Goal: Check status: Check status

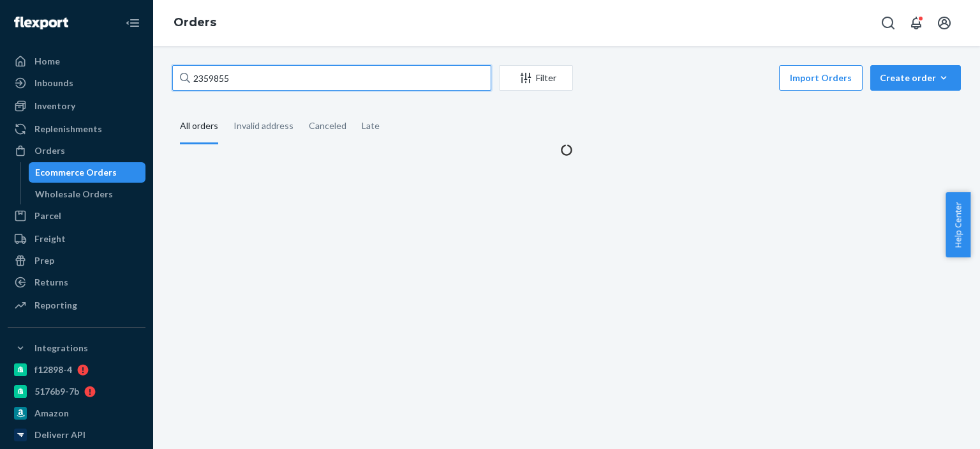
click at [246, 76] on input "2359855" at bounding box center [331, 78] width 319 height 26
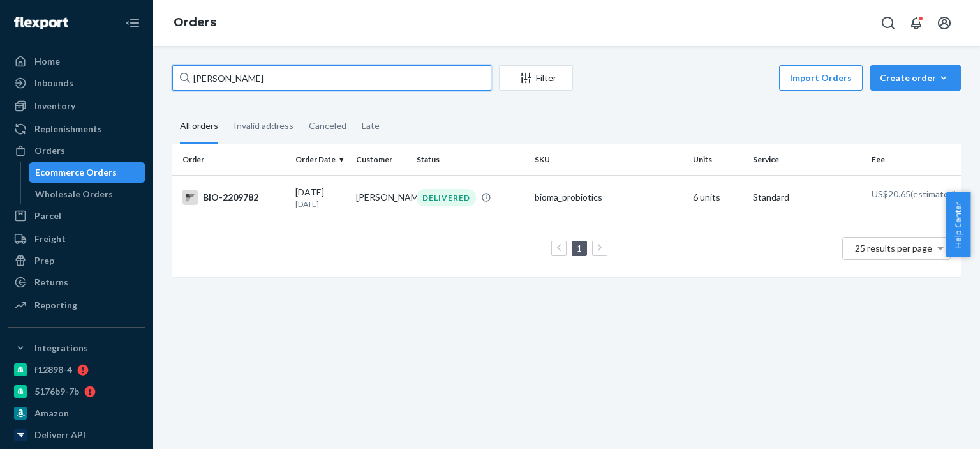
type input "[PERSON_NAME]"
click at [232, 202] on div "BIO-2209782" at bounding box center [234, 197] width 103 height 15
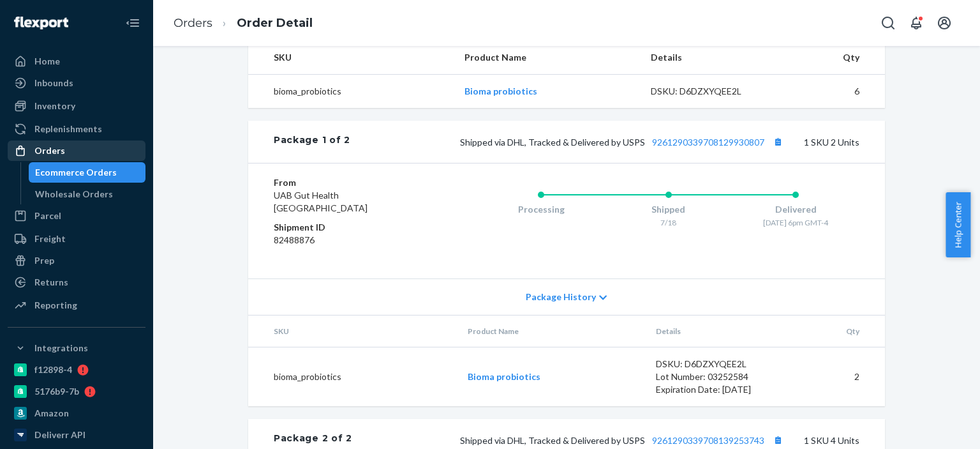
scroll to position [400, 0]
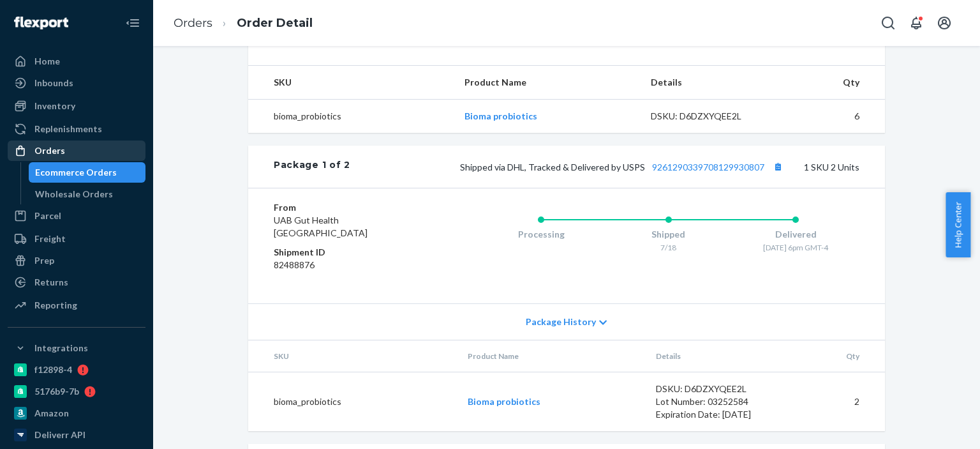
click at [77, 145] on div "Orders" at bounding box center [76, 151] width 135 height 18
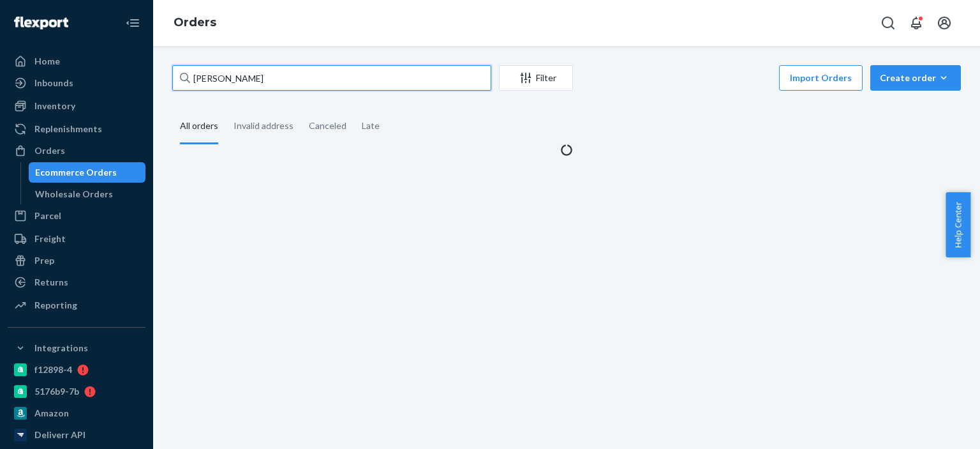
click at [320, 85] on input "[PERSON_NAME]" at bounding box center [331, 78] width 319 height 26
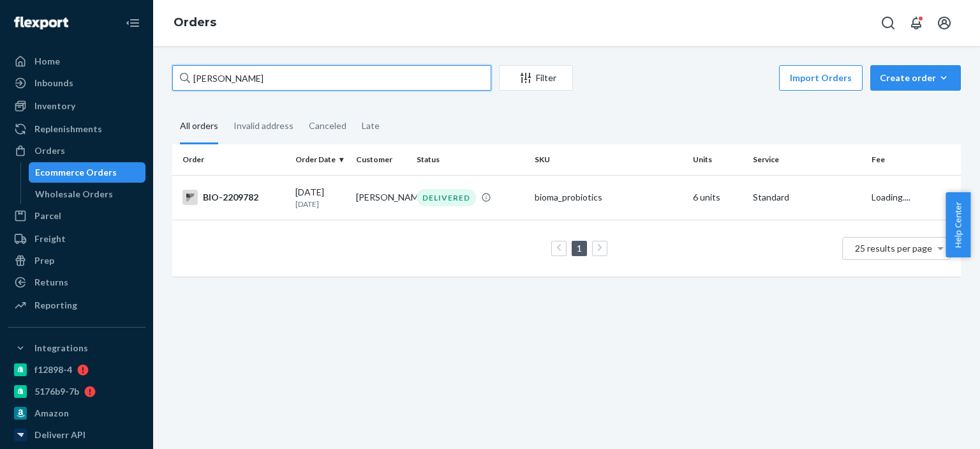
paste input "2209850"
click at [303, 73] on input "2209850" at bounding box center [331, 78] width 319 height 26
paste input "413055"
type input "2413055"
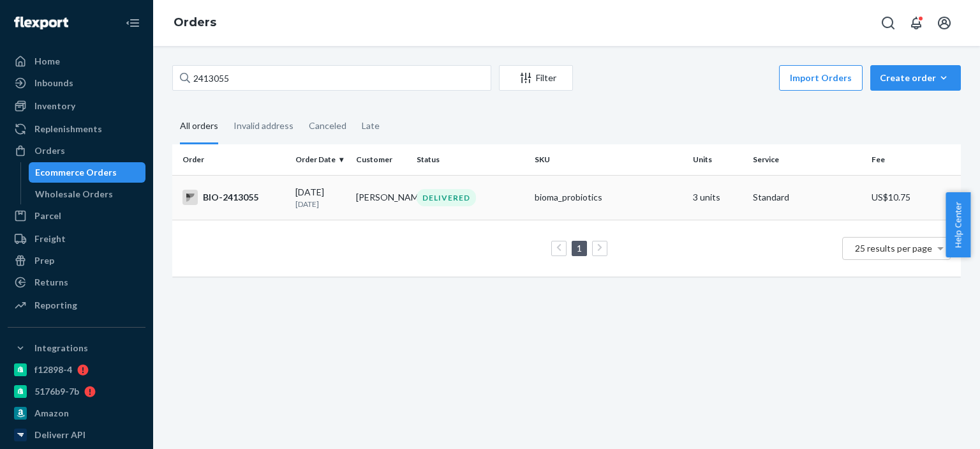
click at [237, 198] on div "BIO-2413055" at bounding box center [234, 197] width 103 height 15
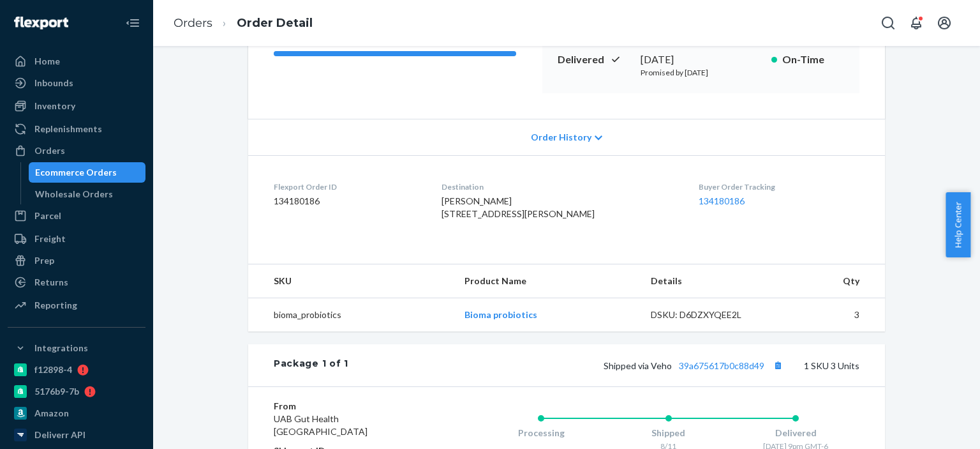
scroll to position [38, 0]
